Goal: Contribute content: Add original content to the website for others to see

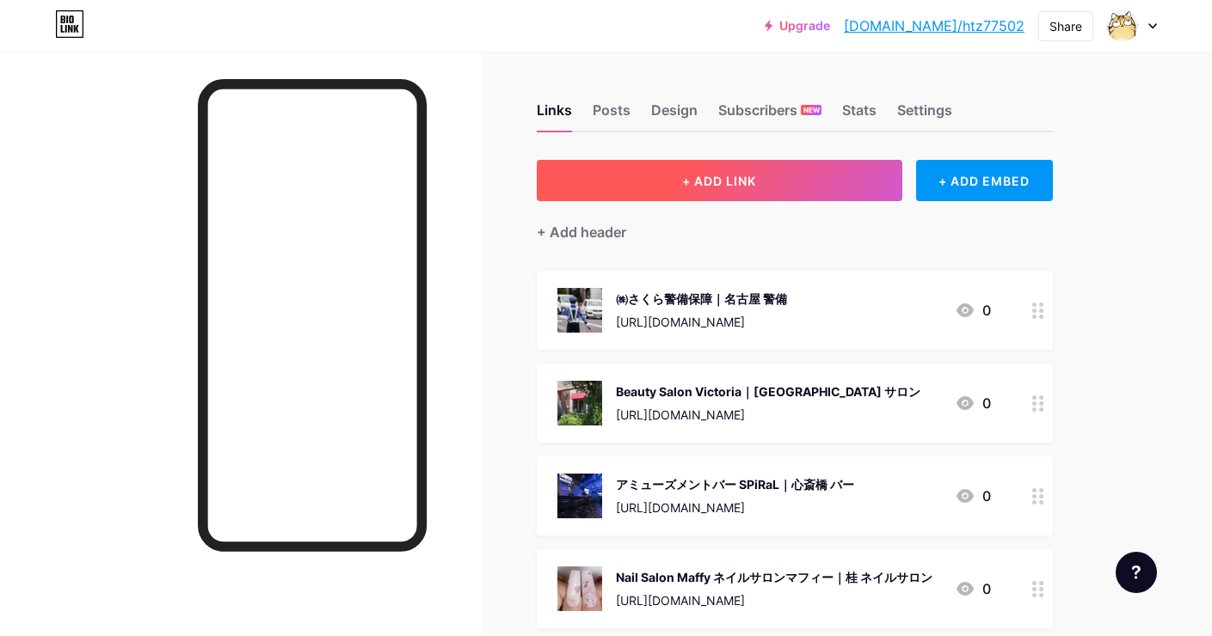
click at [683, 172] on button "+ ADD LINK" at bounding box center [719, 180] width 365 height 41
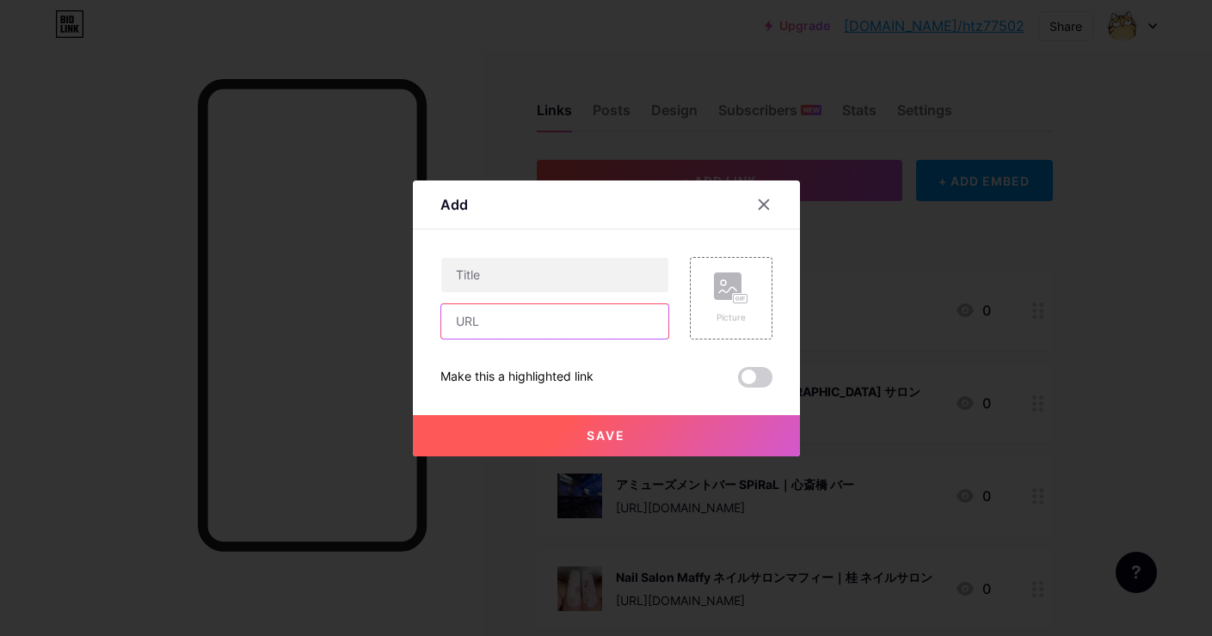
click at [577, 316] on input "text" at bounding box center [554, 321] width 227 height 34
paste input "[URL][DOMAIN_NAME]"
type input "[URL][DOMAIN_NAME]"
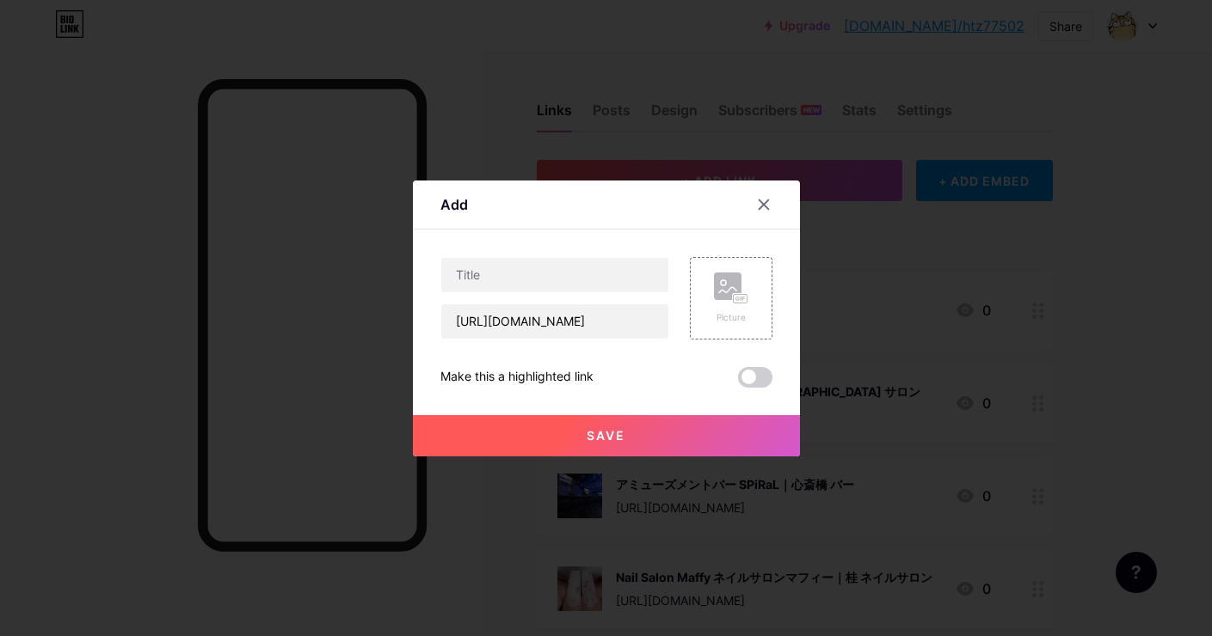
click at [631, 254] on div "Content YouTube Play YouTube video without leaving your page. ADD Vimeo Play Vi…" at bounding box center [606, 309] width 332 height 158
click at [629, 267] on input "text" at bounding box center [554, 275] width 227 height 34
paste input "TIGREY愛知フットボールクラブ｜愛知 サッカークラブ"
type input "TIGREY愛知フットボールクラブ｜愛知 サッカークラブ"
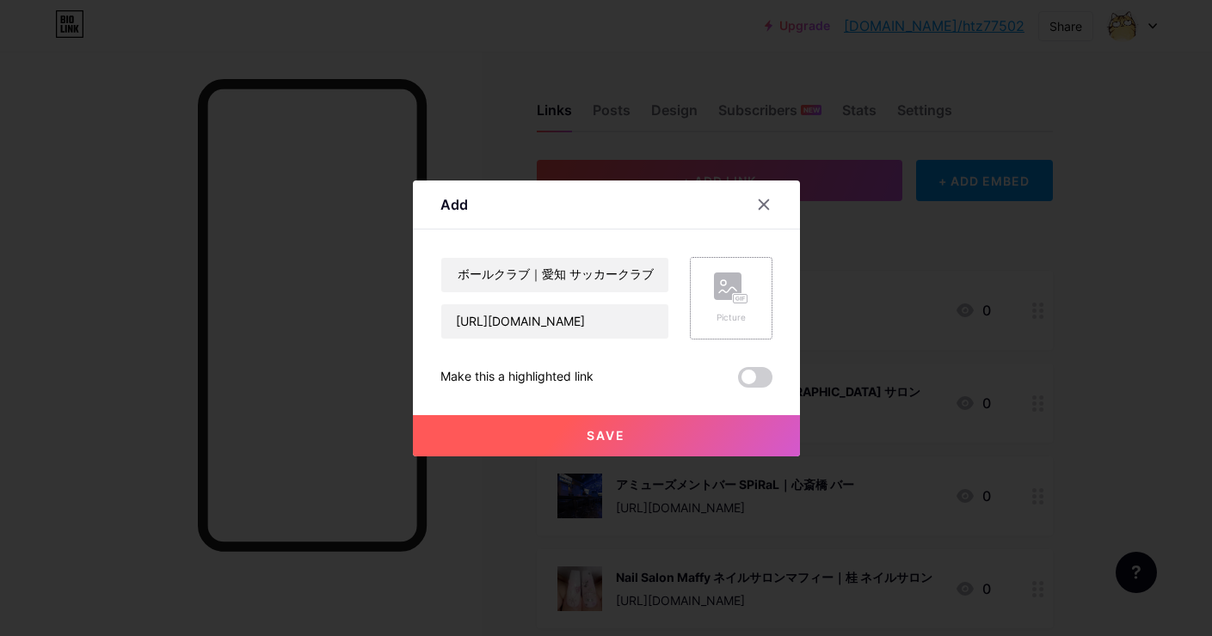
click at [733, 289] on rect at bounding box center [728, 287] width 28 height 28
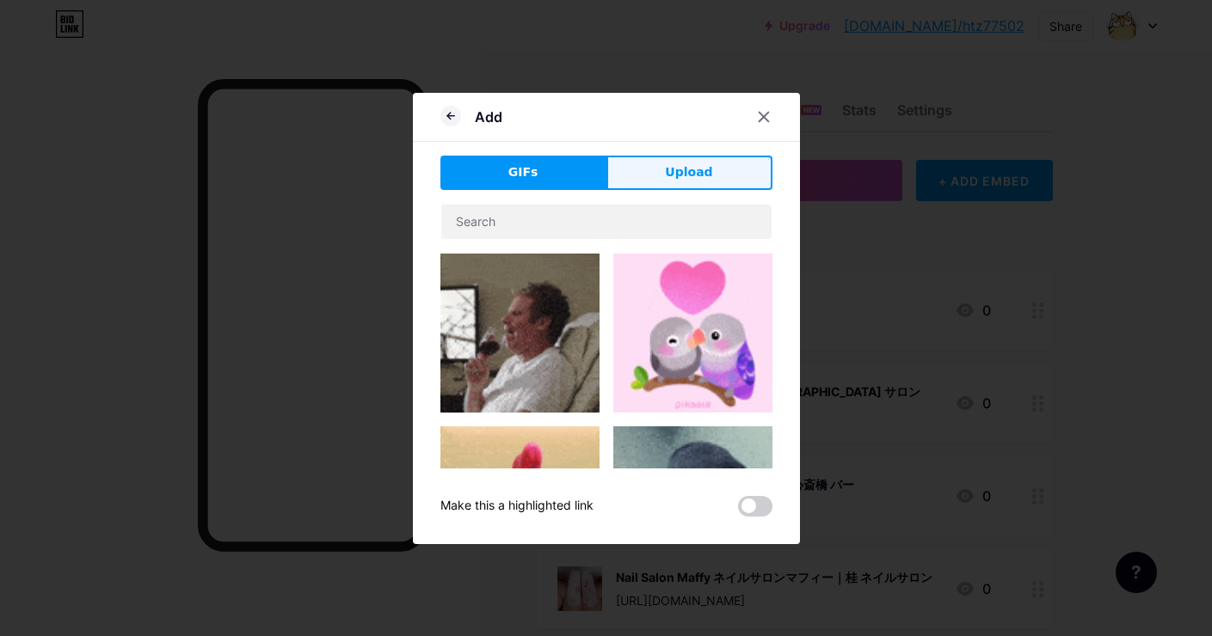
click at [721, 165] on button "Upload" at bounding box center [689, 173] width 166 height 34
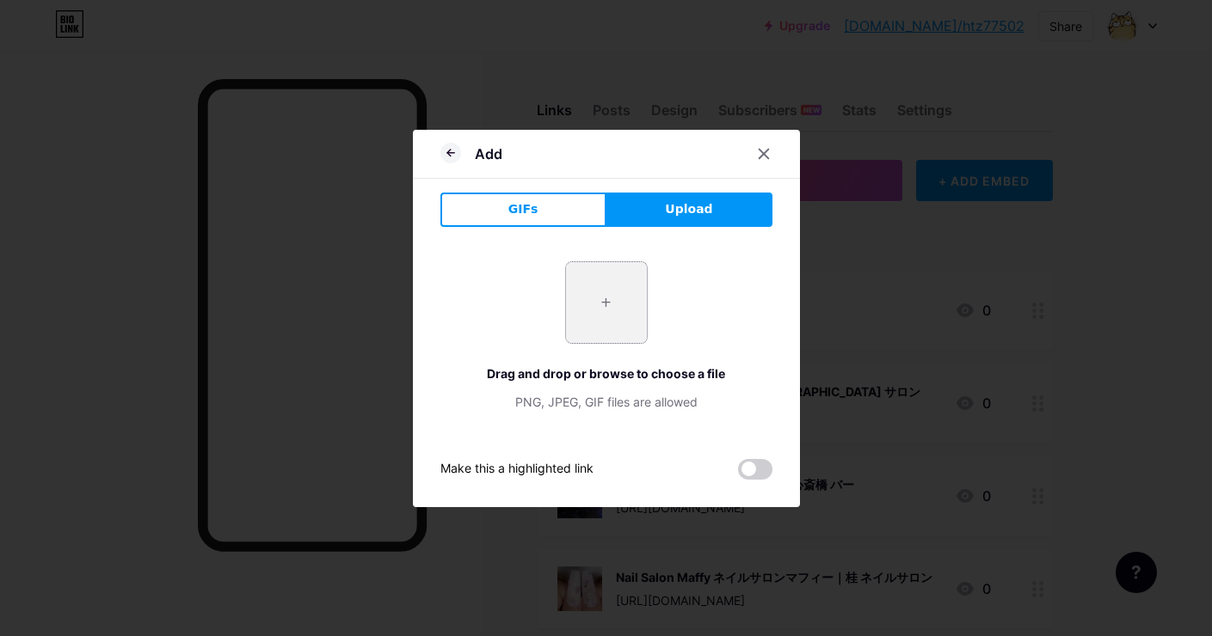
click at [624, 310] on input "file" at bounding box center [606, 302] width 81 height 81
type input "C:\fakepath\a8fb2b85132038466f89bdbd3754f341470eb72fe7724c4ac77711fc60770db1.jpg"
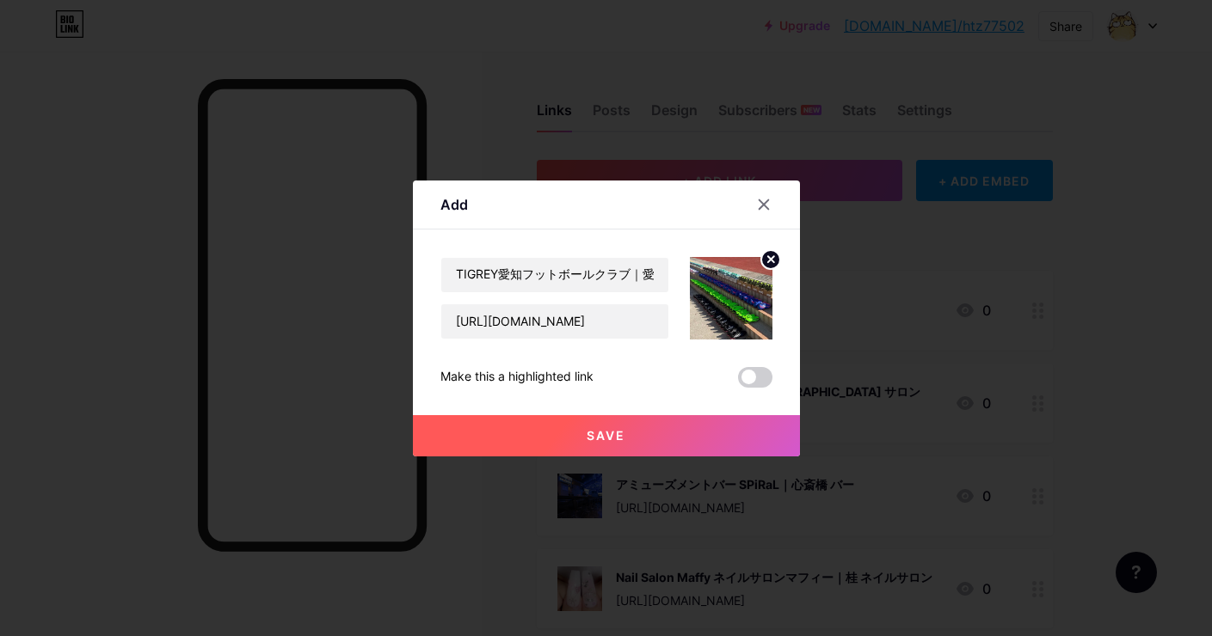
click at [623, 433] on span "Save" at bounding box center [605, 435] width 39 height 15
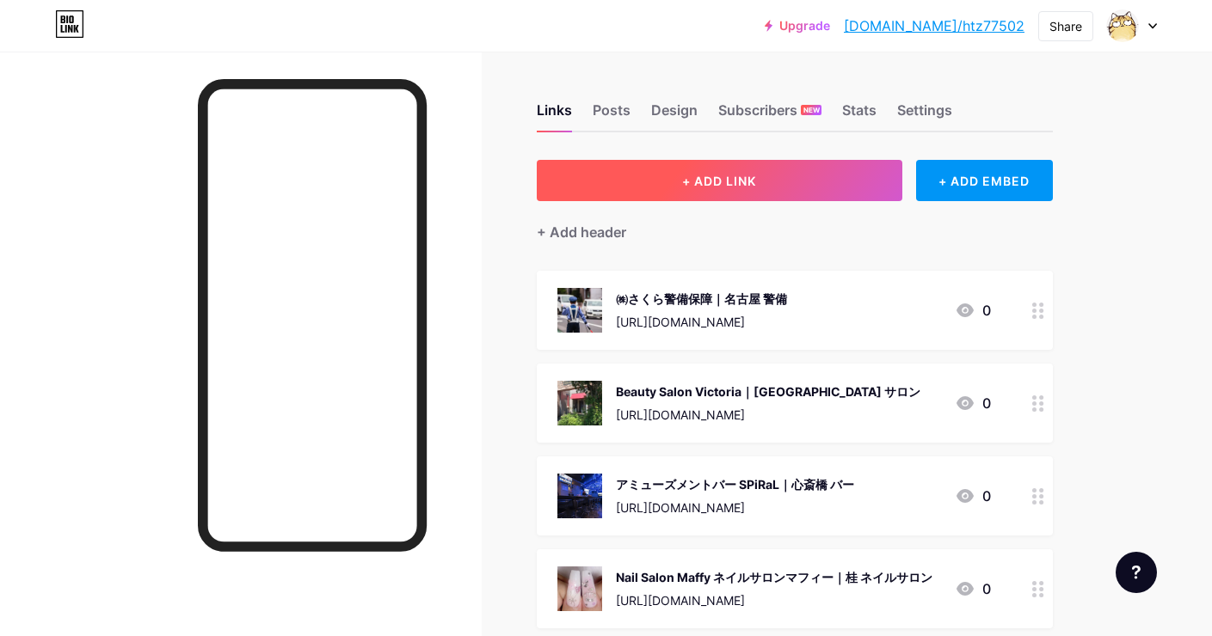
click at [734, 184] on span "+ ADD LINK" at bounding box center [719, 181] width 74 height 15
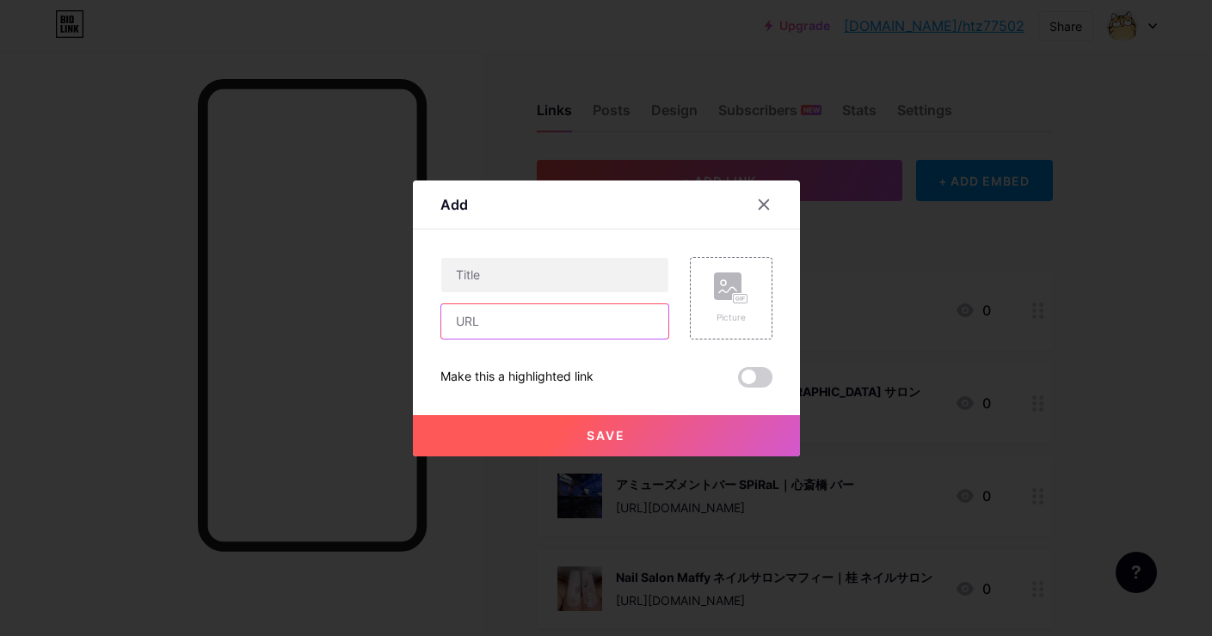
click at [649, 325] on input "text" at bounding box center [554, 321] width 227 height 34
paste input "[URL][DOMAIN_NAME]"
type input "[URL][DOMAIN_NAME]"
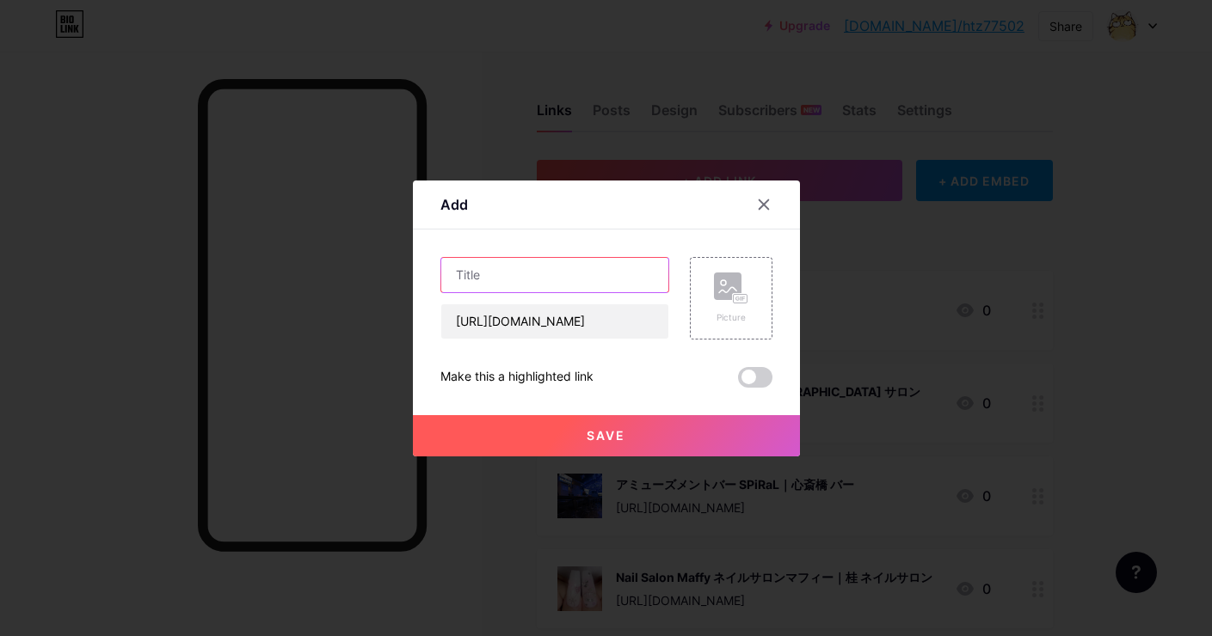
click at [506, 275] on input "text" at bounding box center [554, 275] width 227 height 34
paste input "ティグレイ岐阜フットボールクラブ(旧[GEOGRAPHIC_DATA]ライズアップ)｜関市 サッカークラブ"
type input "ティグレイ岐阜フットボールクラブ(旧[GEOGRAPHIC_DATA]ライズアップ)｜関市 サッカークラブ"
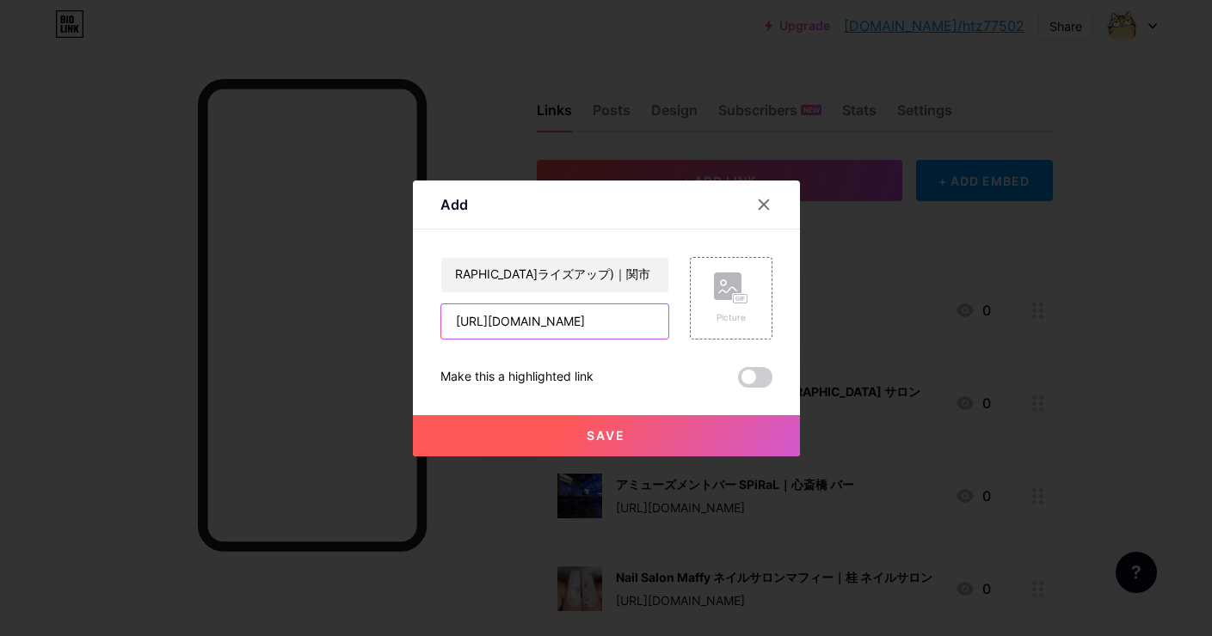
click at [581, 316] on input "[URL][DOMAIN_NAME]" at bounding box center [554, 321] width 227 height 34
click at [709, 292] on div "Picture" at bounding box center [731, 298] width 83 height 83
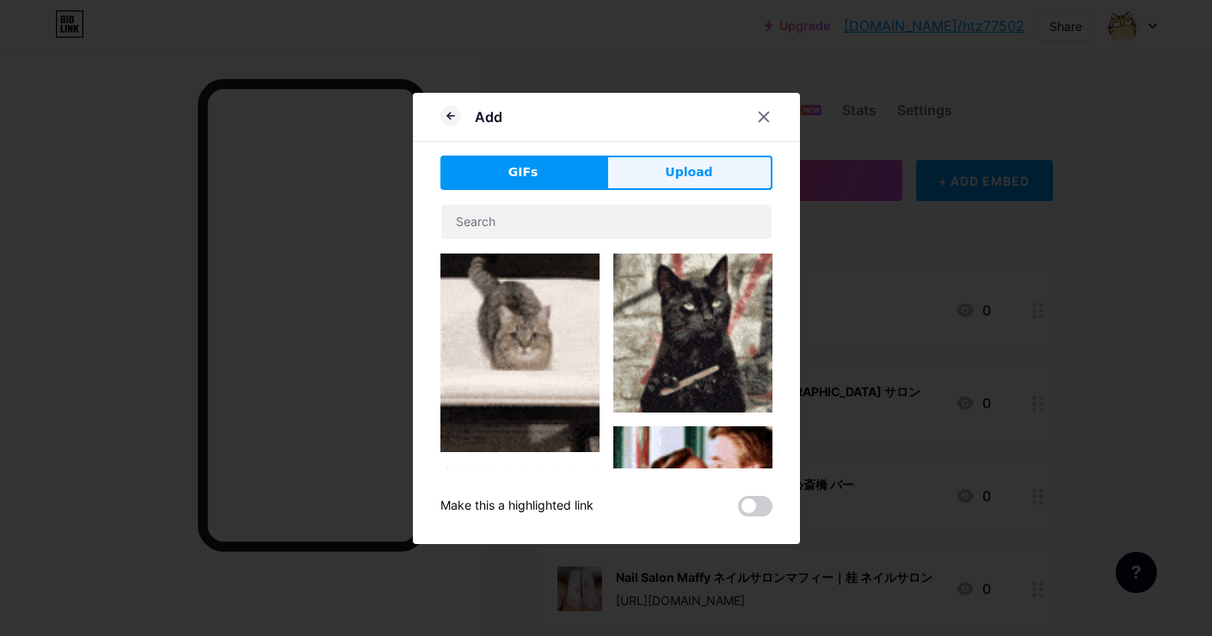
click at [684, 176] on span "Upload" at bounding box center [688, 172] width 47 height 18
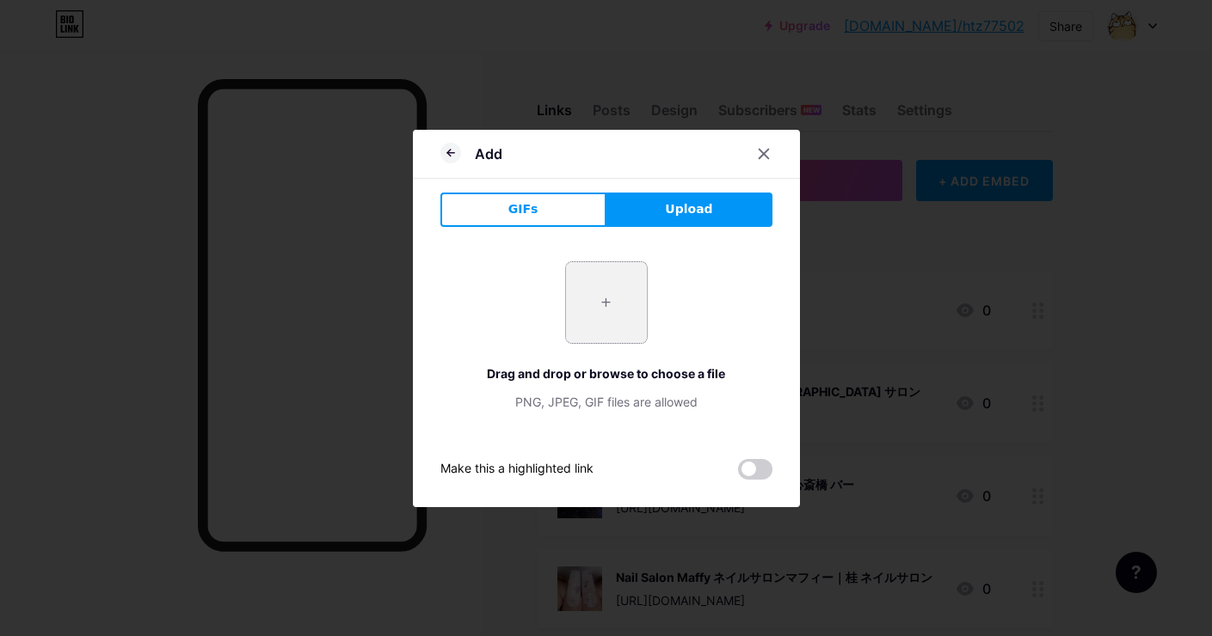
click at [630, 282] on input "file" at bounding box center [606, 302] width 81 height 81
type input "C:\fakepath\262464c006f78a800a275f5ab2e6e0eee97987497af88d20fde17db07402827f.jpg"
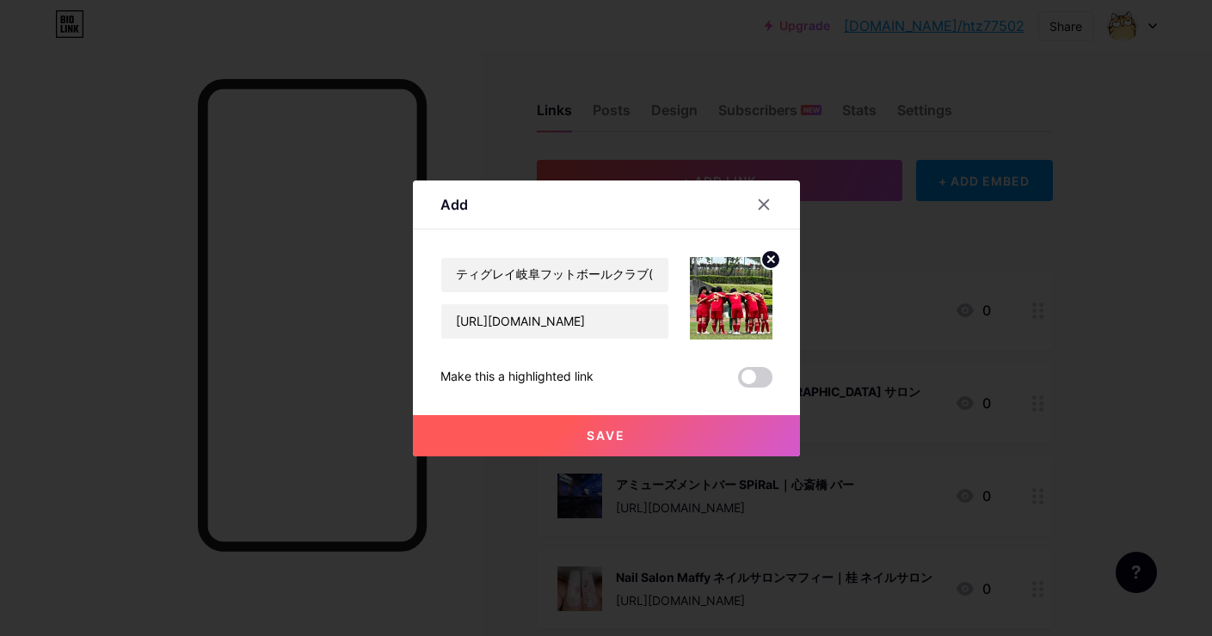
click at [554, 432] on button "Save" at bounding box center [606, 435] width 387 height 41
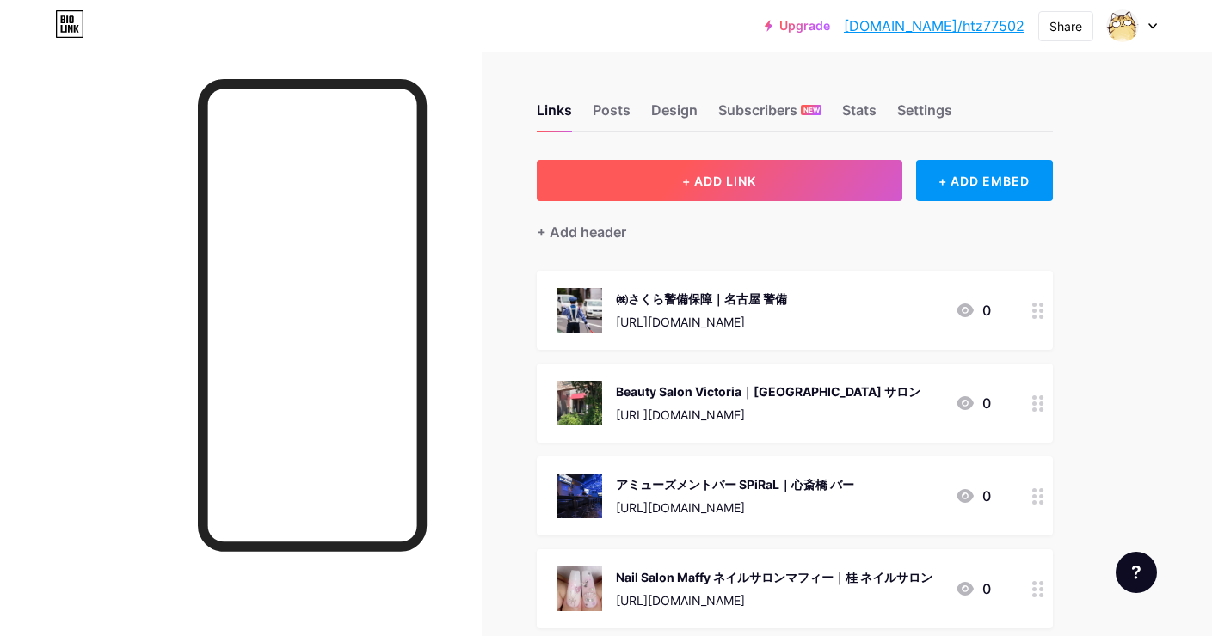
click at [685, 188] on button "+ ADD LINK" at bounding box center [719, 180] width 365 height 41
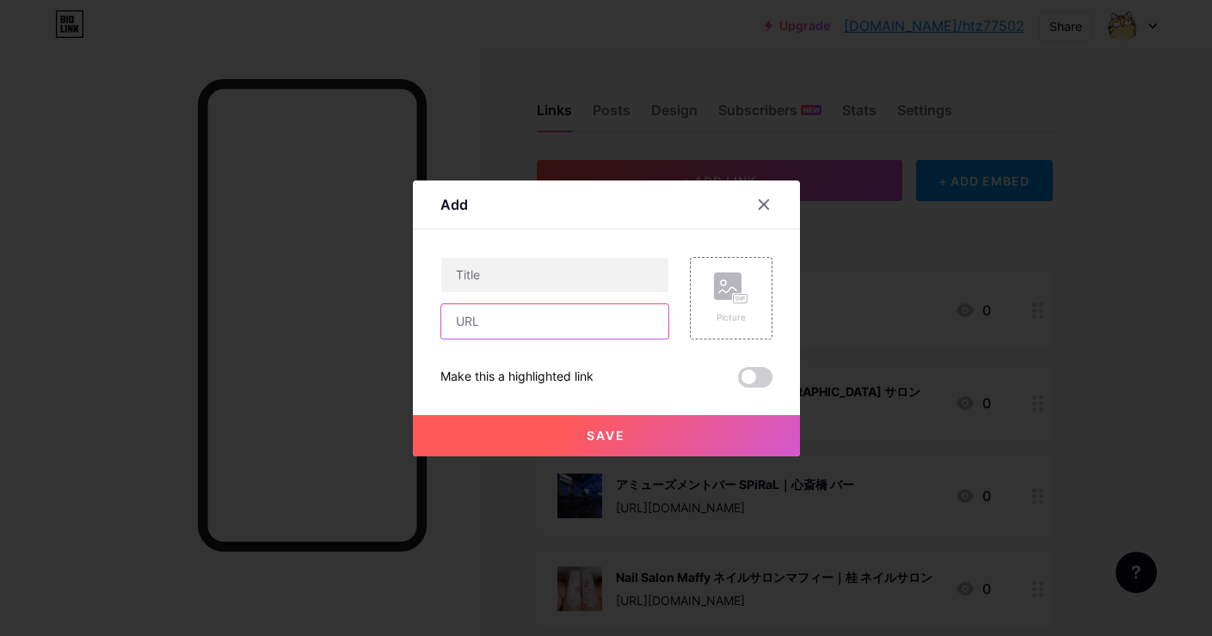
click at [596, 315] on input "text" at bounding box center [554, 321] width 227 height 34
paste input "[URL][DOMAIN_NAME]"
type input "[URL][DOMAIN_NAME]"
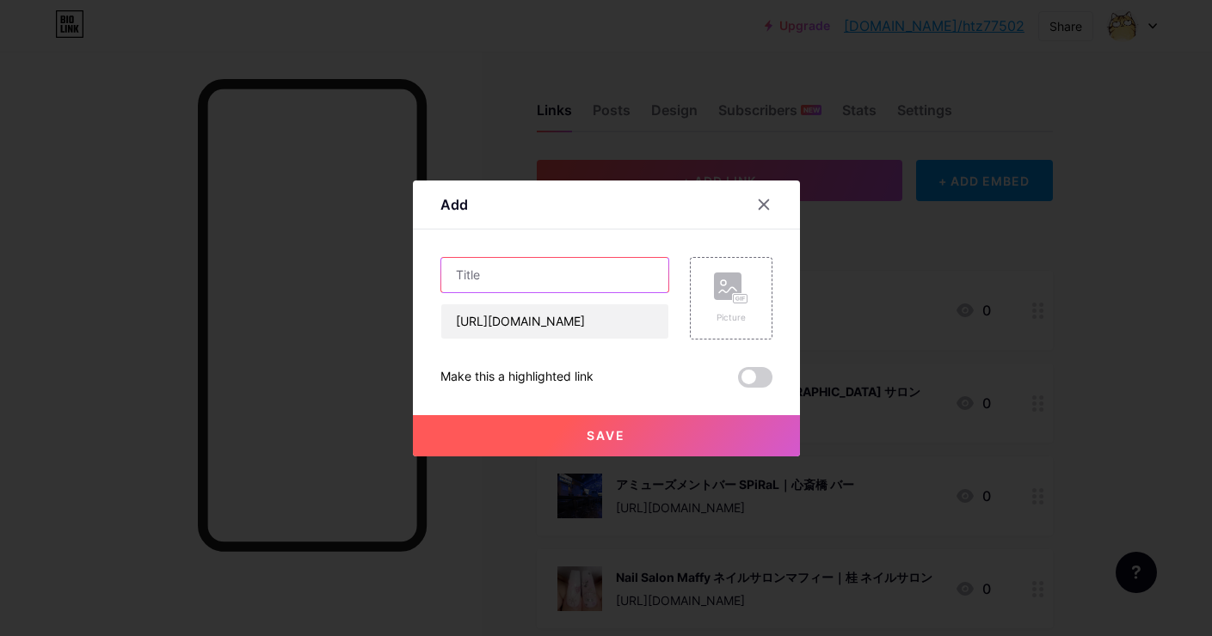
click at [575, 281] on input "text" at bounding box center [554, 275] width 227 height 34
paste input "日本料理 重の家｜[PERSON_NAME] 和食"
type input "日本料理 重の家｜[PERSON_NAME] 和食"
click at [722, 283] on rect at bounding box center [728, 287] width 28 height 28
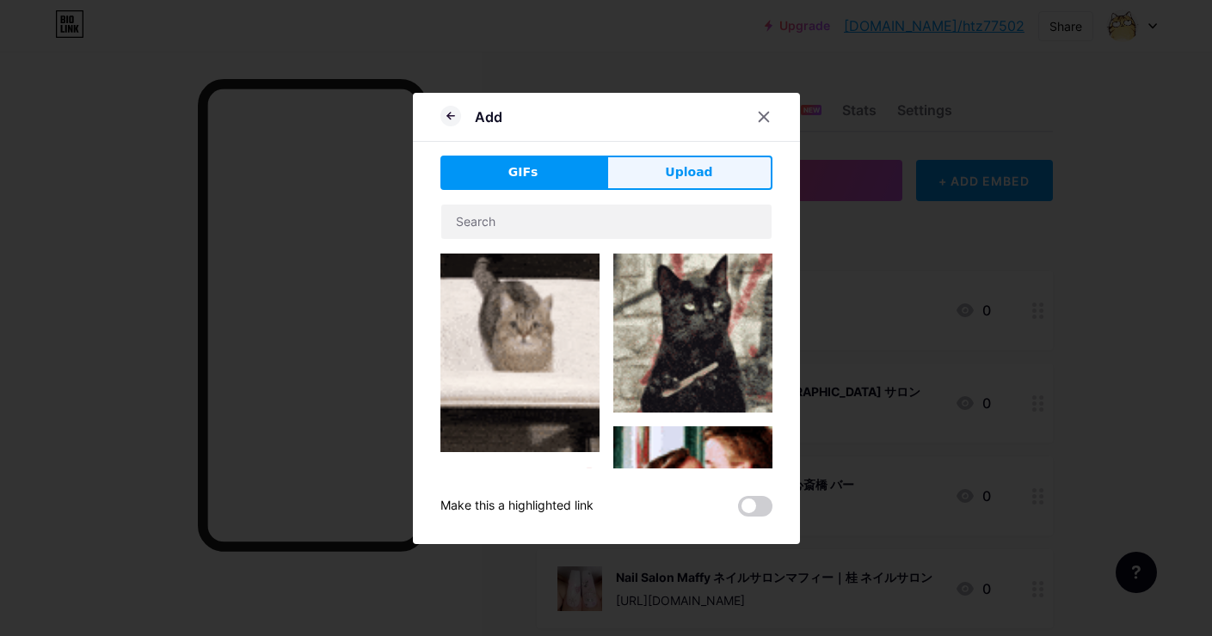
click at [710, 175] on button "Upload" at bounding box center [689, 173] width 166 height 34
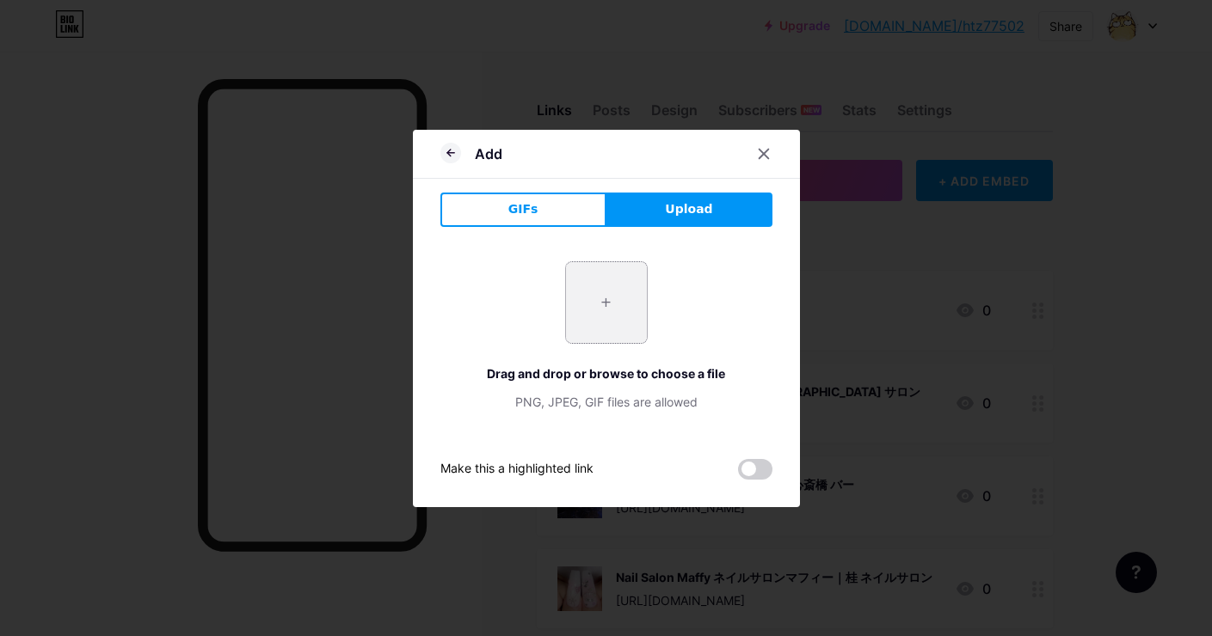
click at [618, 303] on input "file" at bounding box center [606, 302] width 81 height 81
type input "C:\fakepath\d126d166a79db4549d1e69aaf052e63ef4be6f9d048fe5657f99dcada7850772.jpg"
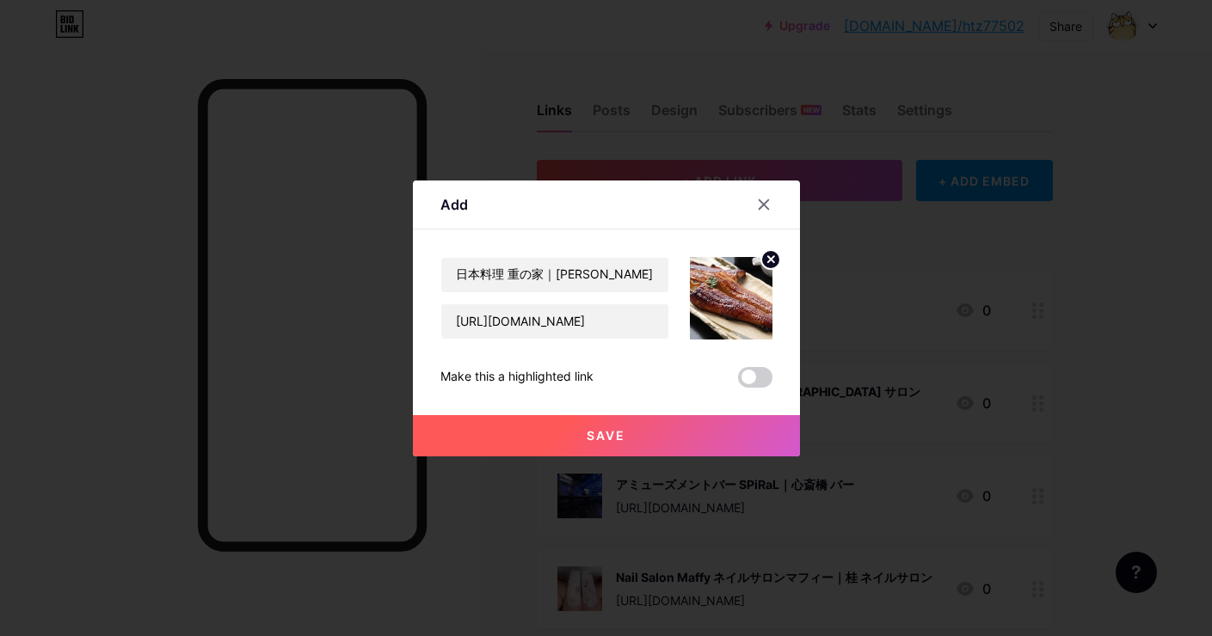
click at [619, 421] on button "Save" at bounding box center [606, 435] width 387 height 41
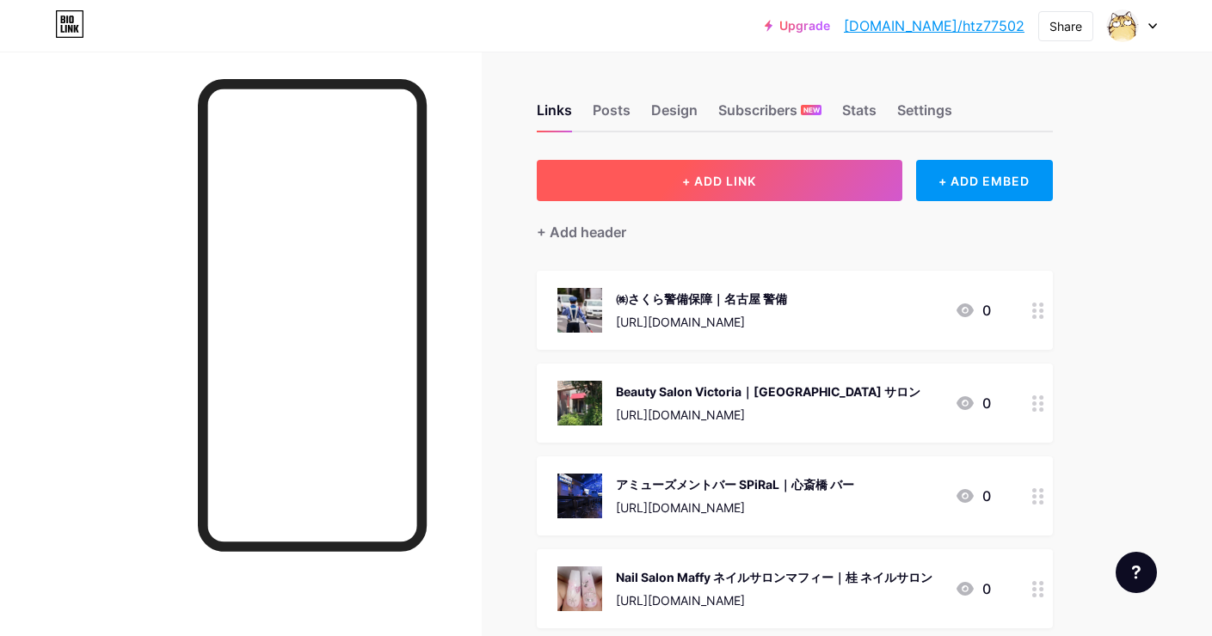
click at [692, 180] on span "+ ADD LINK" at bounding box center [719, 181] width 74 height 15
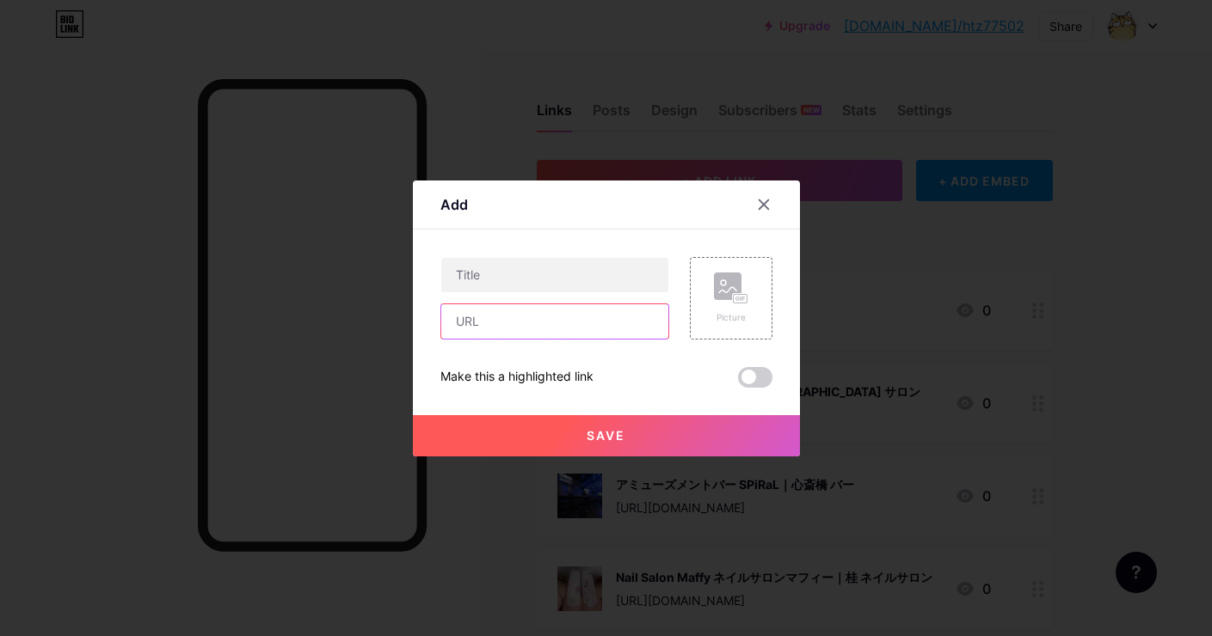
click at [634, 331] on input "text" at bounding box center [554, 321] width 227 height 34
paste input "[URL][DOMAIN_NAME]"
type input "[URL][DOMAIN_NAME]"
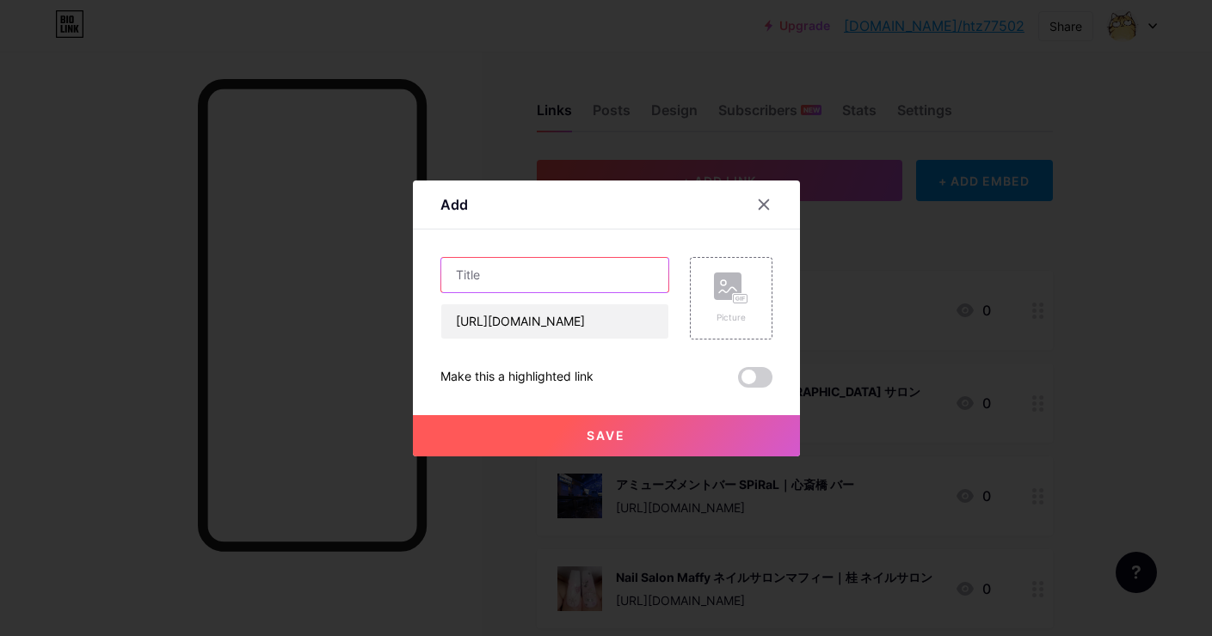
click at [635, 267] on input "text" at bounding box center [554, 275] width 227 height 34
paste input "Pressentir [GEOGRAPHIC_DATA]店｜[GEOGRAPHIC_DATA] エステ"
type input "Pressentir [GEOGRAPHIC_DATA]店｜[GEOGRAPHIC_DATA] エステ"
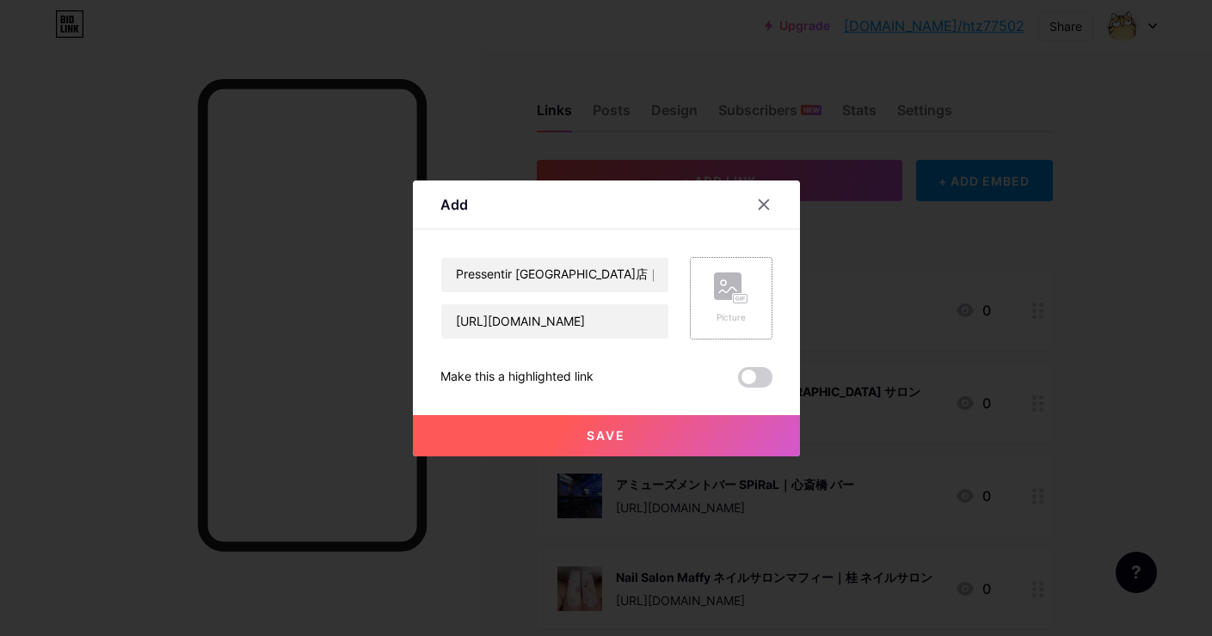
click at [720, 291] on icon at bounding box center [727, 289] width 17 height 5
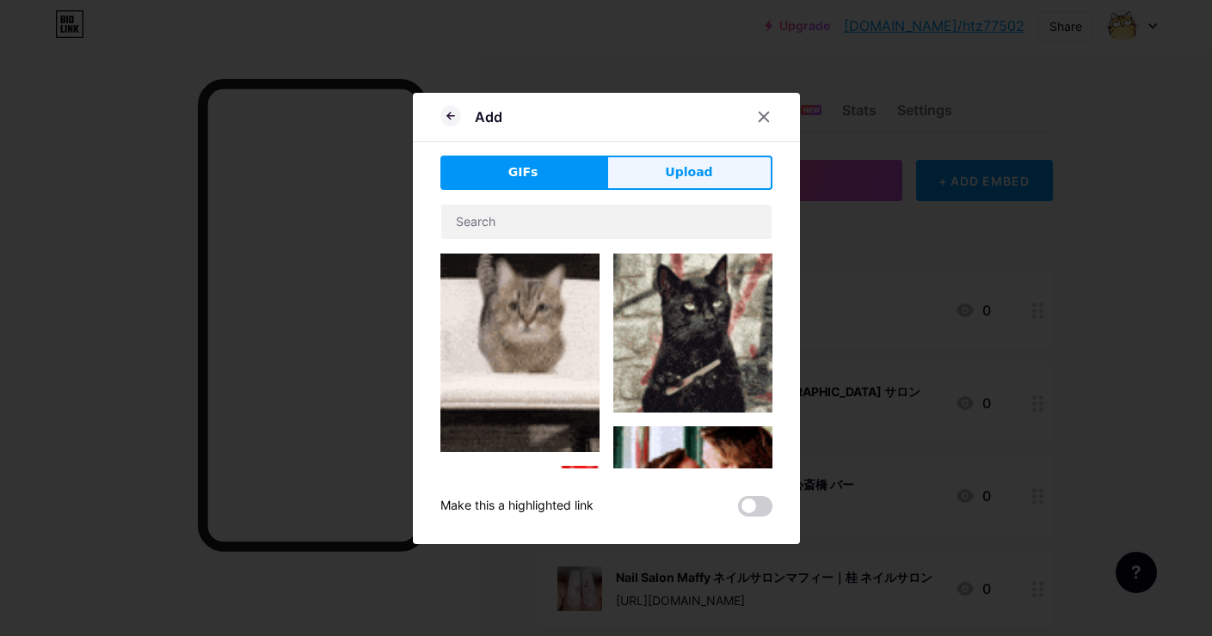
click at [725, 173] on button "Upload" at bounding box center [689, 173] width 166 height 34
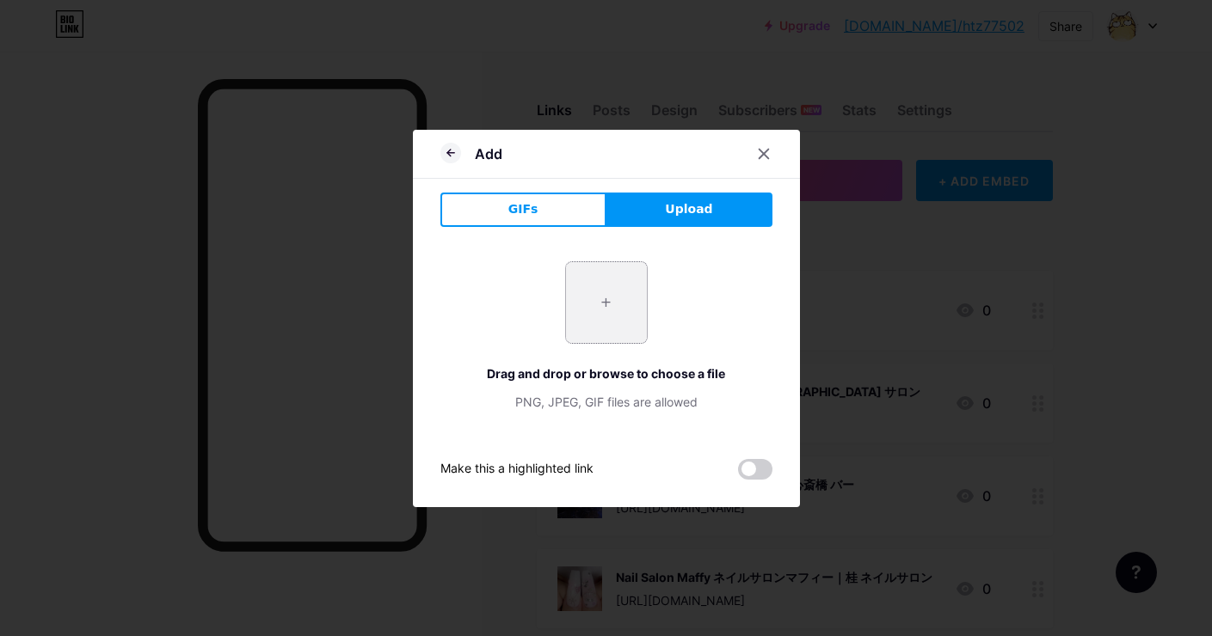
click at [635, 322] on input "file" at bounding box center [606, 302] width 81 height 81
type input "C:\fakepath\1ee4cb5bfb76d82b27fd7b9a4439083cb2b6621e33105a9dea001c1c9a86162a.jpg"
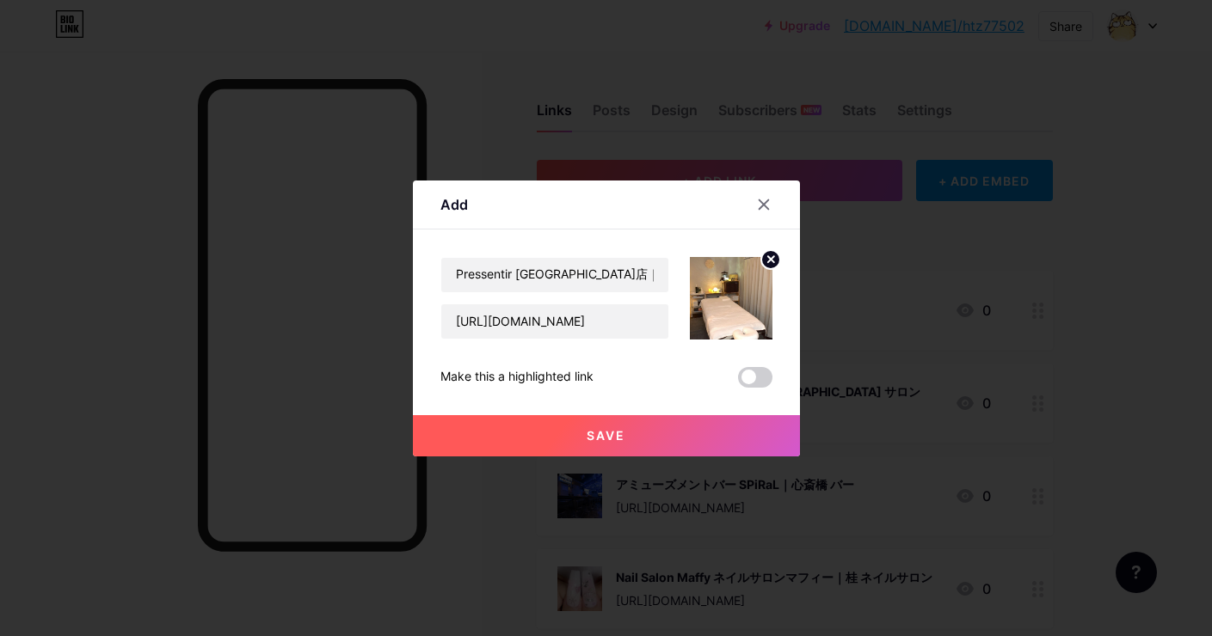
click at [578, 420] on button "Save" at bounding box center [606, 435] width 387 height 41
